Goal: Task Accomplishment & Management: Manage account settings

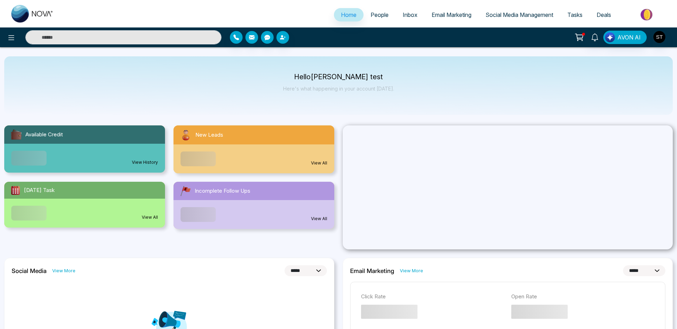
select select "*"
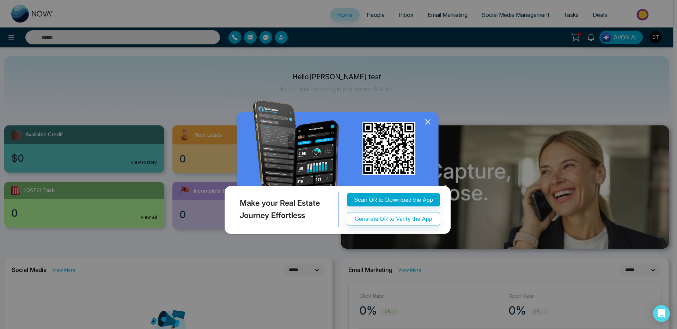
click at [427, 122] on icon at bounding box center [427, 122] width 5 height 5
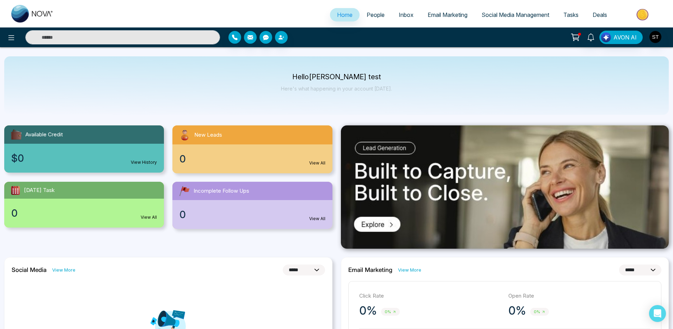
drag, startPoint x: 253, startPoint y: 92, endPoint x: 191, endPoint y: 19, distance: 95.9
click at [252, 91] on div "Hello [PERSON_NAME] test Here's what happening in your account [DATE]." at bounding box center [336, 85] width 664 height 58
click at [232, 34] on button "button" at bounding box center [234, 37] width 13 height 13
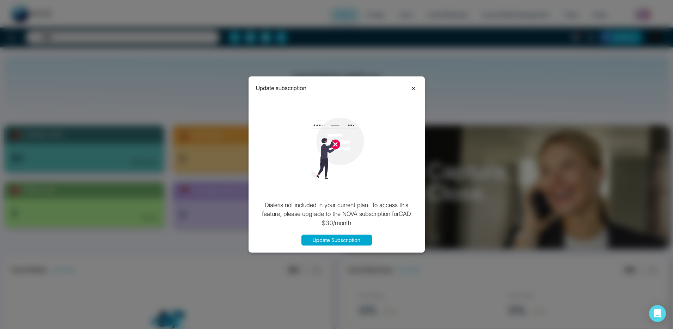
click at [412, 86] on icon at bounding box center [413, 88] width 8 height 8
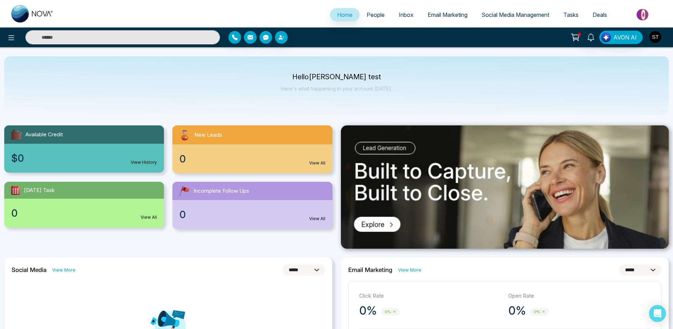
click at [656, 41] on img "button" at bounding box center [655, 37] width 12 height 12
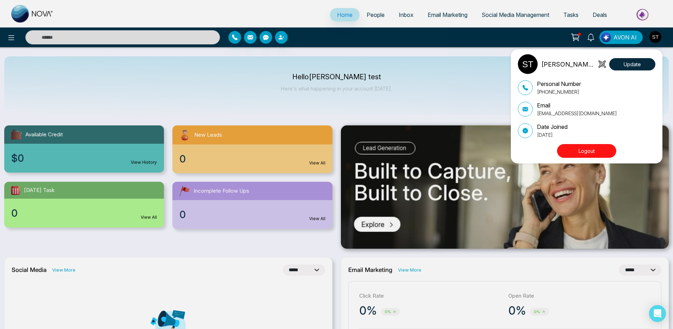
click at [582, 150] on button "Logout" at bounding box center [586, 151] width 59 height 14
